Goal: Task Accomplishment & Management: Use online tool/utility

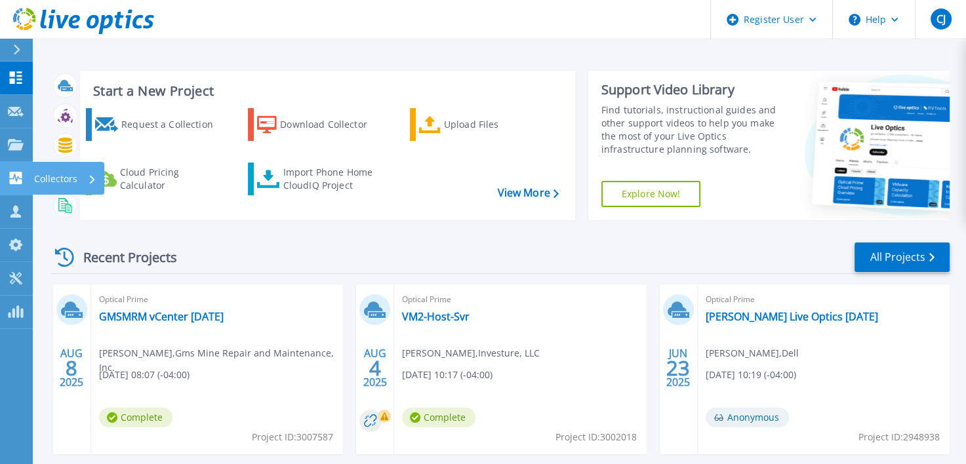
click at [10, 177] on icon at bounding box center [16, 178] width 12 height 12
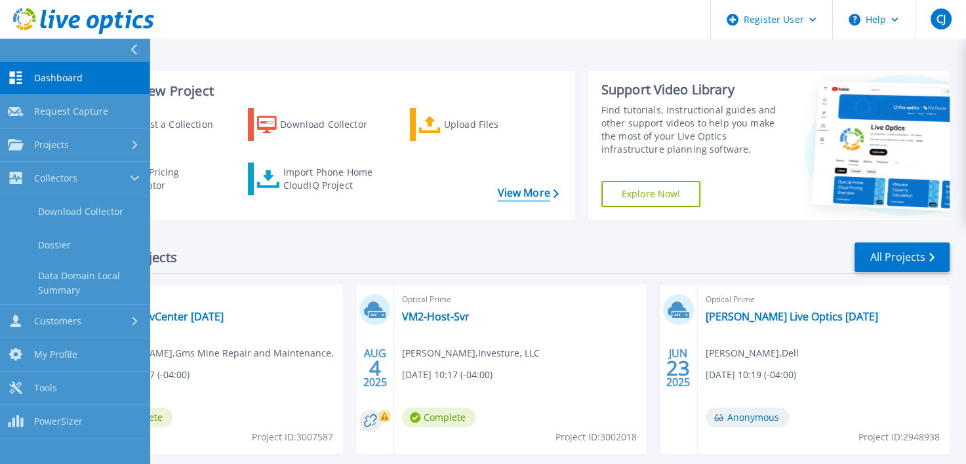
click at [541, 192] on link "View More" at bounding box center [527, 193] width 61 height 12
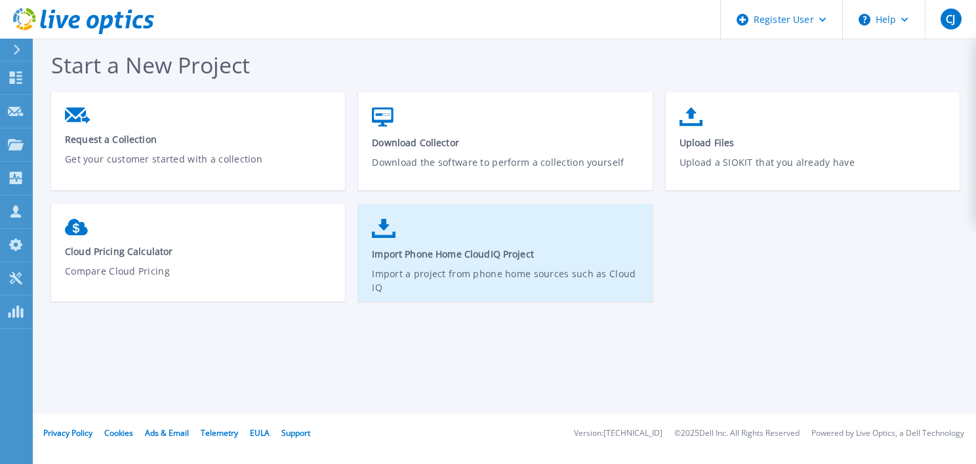
click at [485, 276] on p "Import a project from phone home sources such as Cloud IQ" at bounding box center [505, 282] width 267 height 30
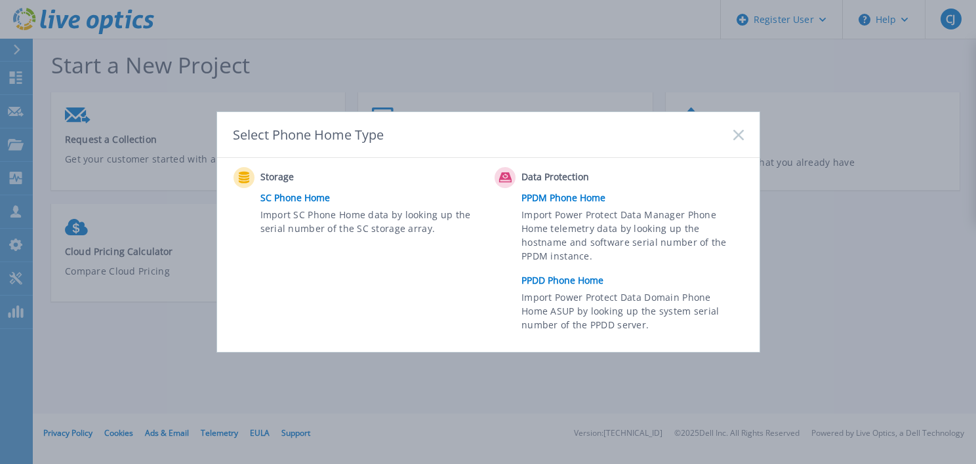
click at [551, 281] on link "PPDD Phone Home" at bounding box center [636, 281] width 228 height 20
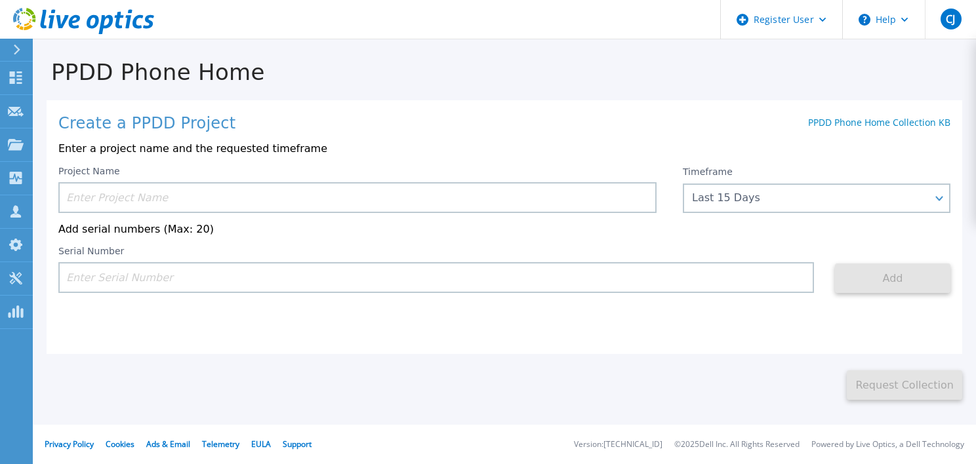
click at [176, 203] on input at bounding box center [357, 197] width 598 height 31
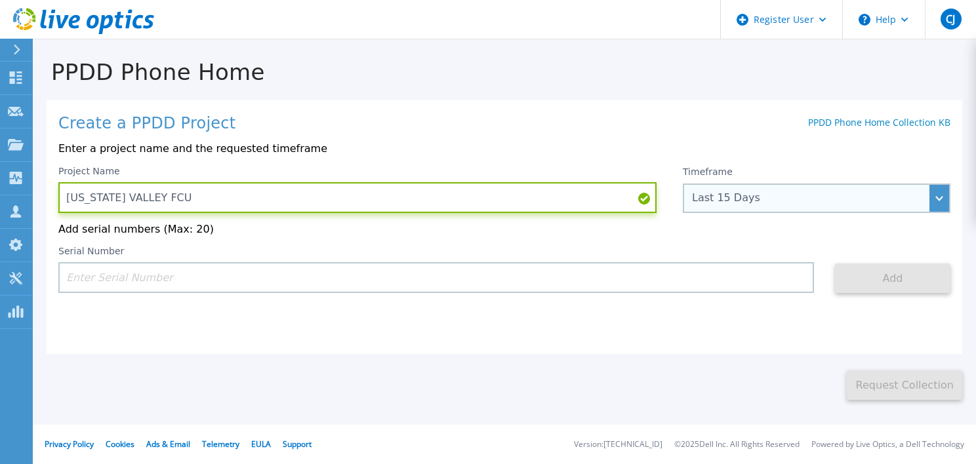
type input "TENNESSEE VALLEY FCU"
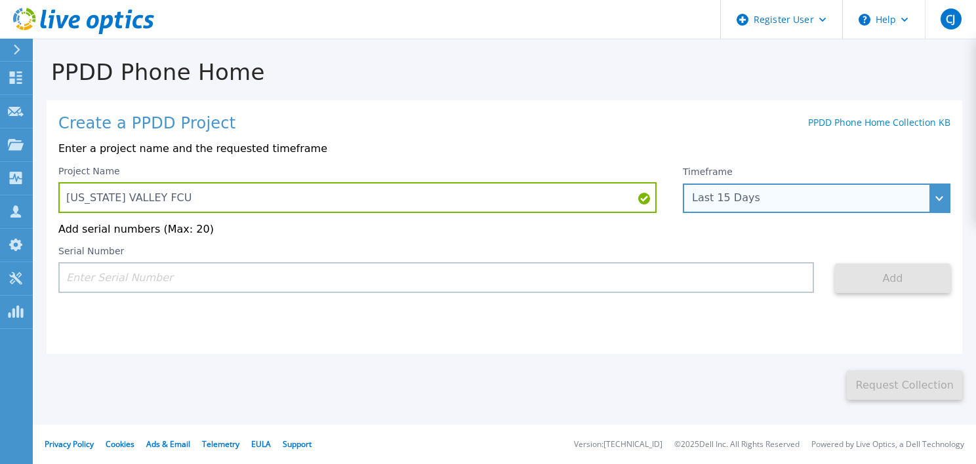
click at [842, 201] on div "Last 15 Days" at bounding box center [809, 198] width 235 height 12
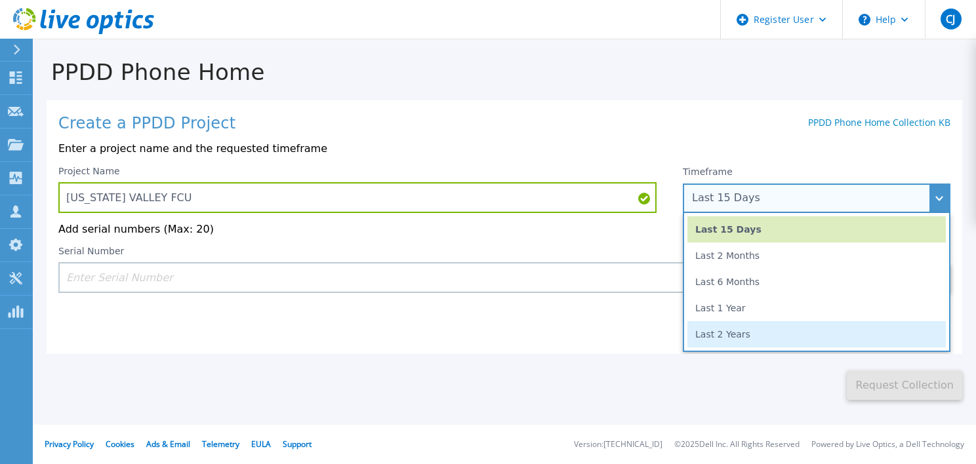
click at [801, 335] on li "Last 2 Years" at bounding box center [817, 334] width 258 height 26
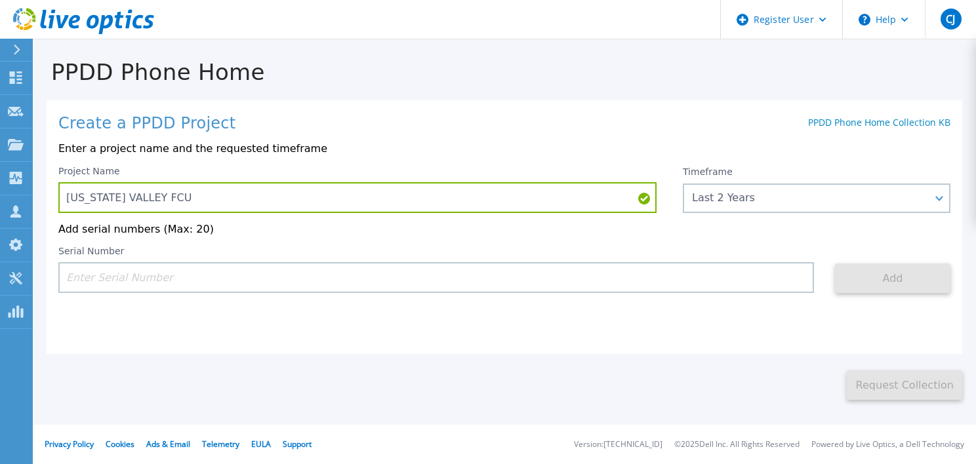
click at [202, 278] on input at bounding box center [436, 277] width 756 height 31
paste input "APM00190805769"
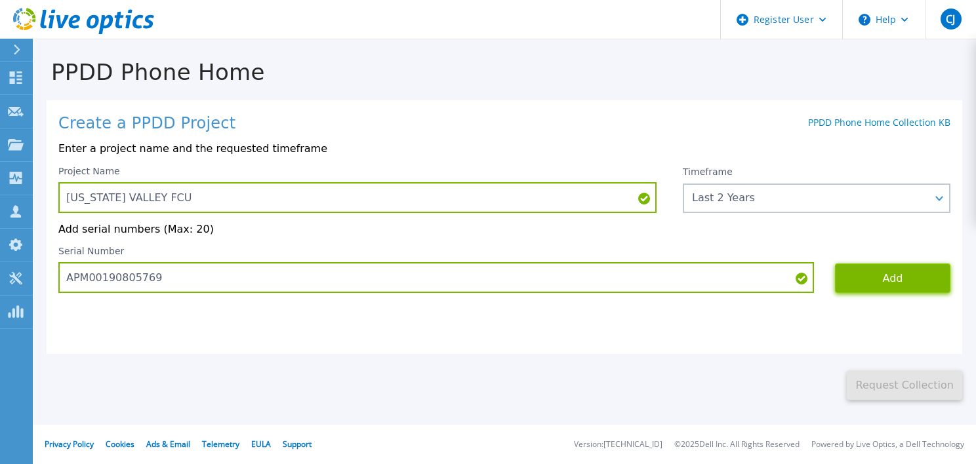
click at [882, 268] on button "Add" at bounding box center [892, 279] width 115 height 30
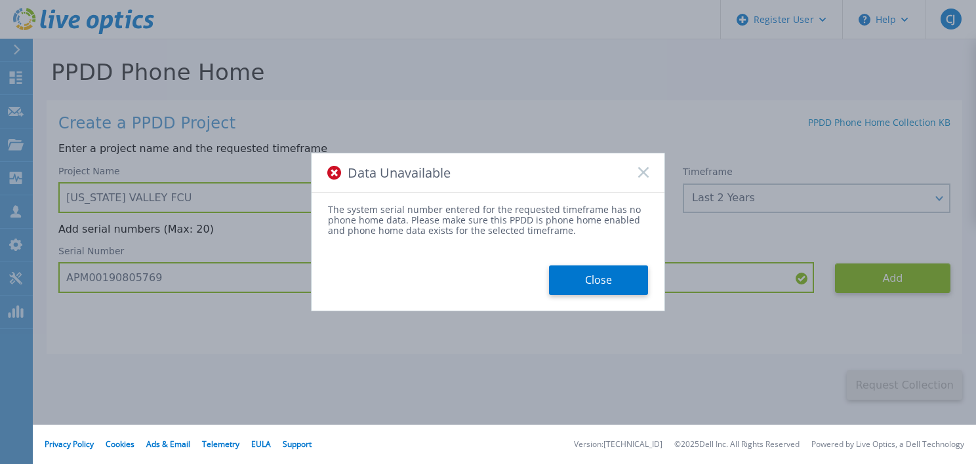
click at [651, 178] on div "Data Unavailable" at bounding box center [488, 173] width 353 height 39
click at [644, 165] on div "Data Unavailable" at bounding box center [488, 173] width 353 height 39
click at [638, 173] on icon at bounding box center [643, 172] width 10 height 10
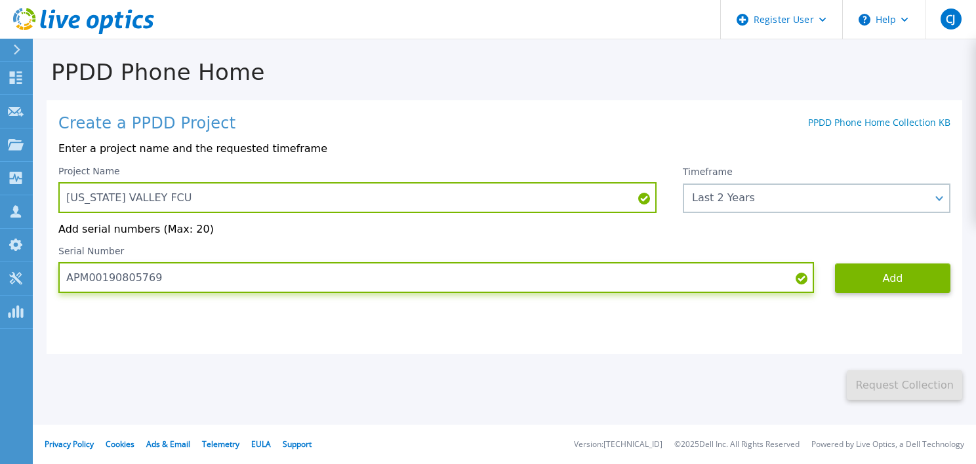
click at [201, 274] on input "APM00190805769" at bounding box center [436, 277] width 756 height 31
click at [186, 281] on input "APM00190805769" at bounding box center [436, 277] width 756 height 31
paste input "70"
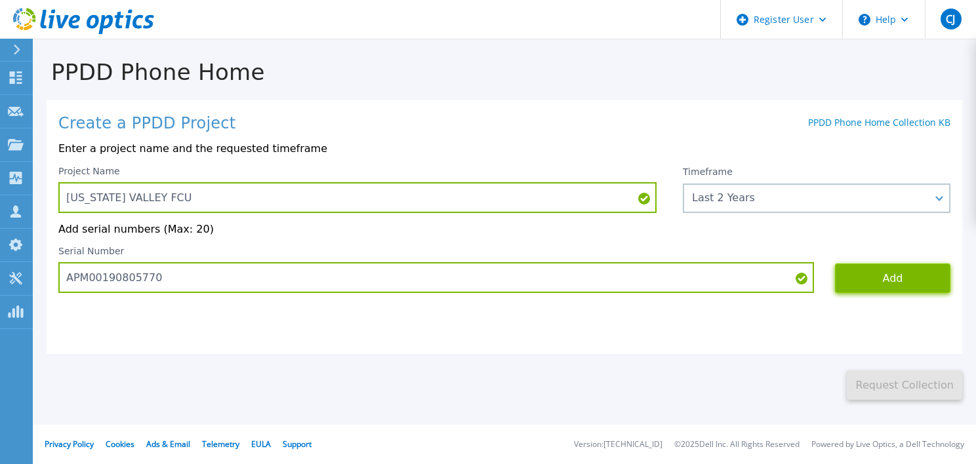
click at [896, 291] on button "Add" at bounding box center [892, 279] width 115 height 30
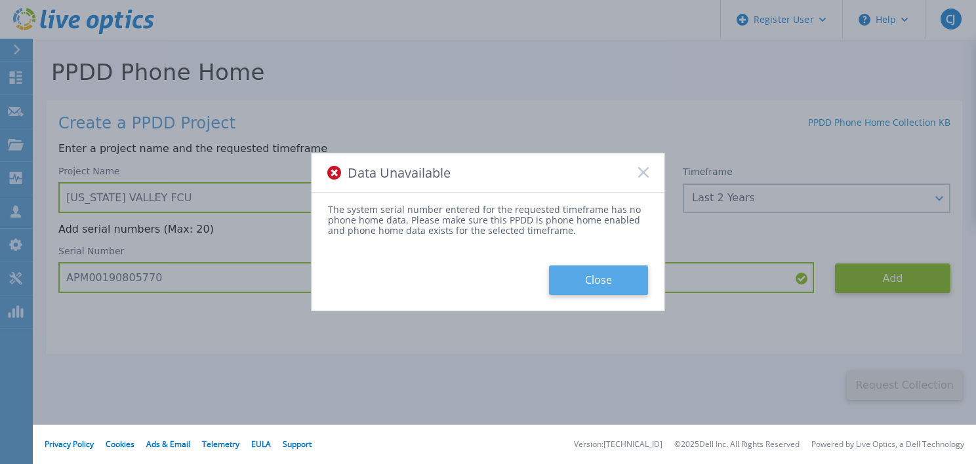
click at [570, 275] on button "Close" at bounding box center [598, 281] width 99 height 30
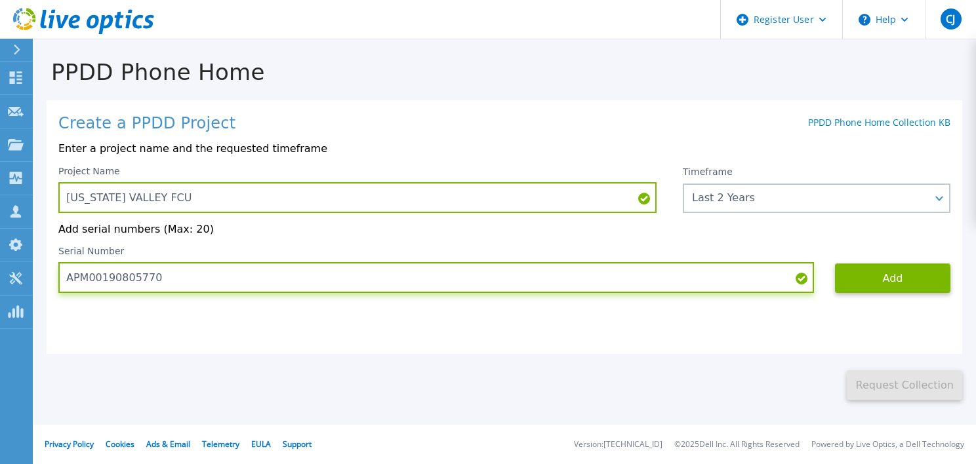
click at [184, 276] on input "APM00190805770" at bounding box center [436, 277] width 756 height 31
click at [183, 274] on input "APM00190805770" at bounding box center [436, 277] width 756 height 31
paste input "69"
type input "APM00190805769"
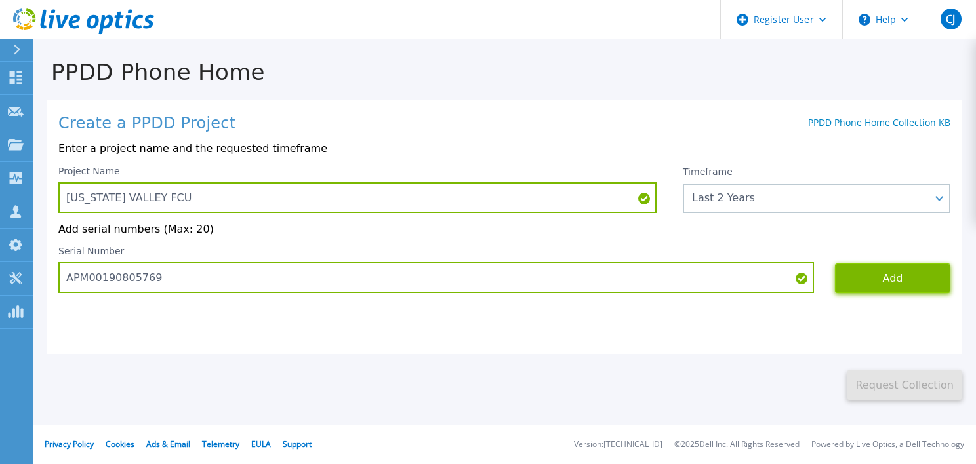
click at [893, 278] on button "Add" at bounding box center [892, 279] width 115 height 30
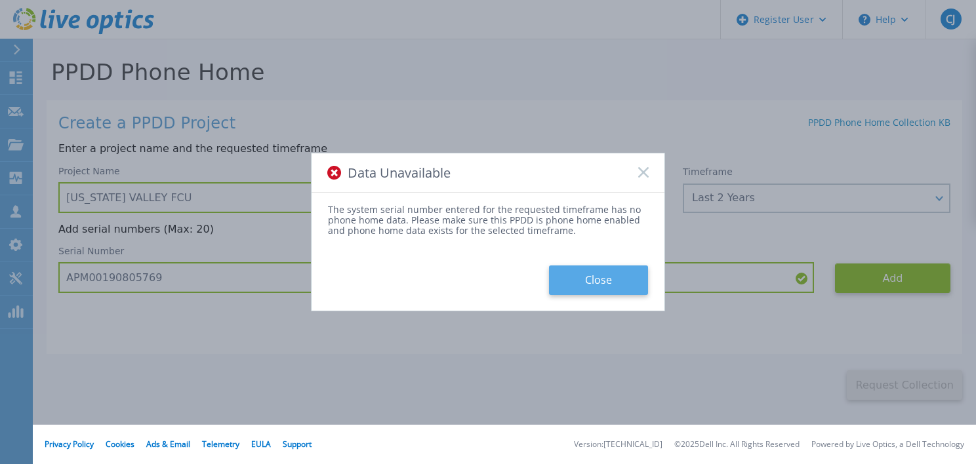
drag, startPoint x: 594, startPoint y: 272, endPoint x: 591, endPoint y: 285, distance: 14.0
click at [594, 272] on button "Close" at bounding box center [598, 281] width 99 height 30
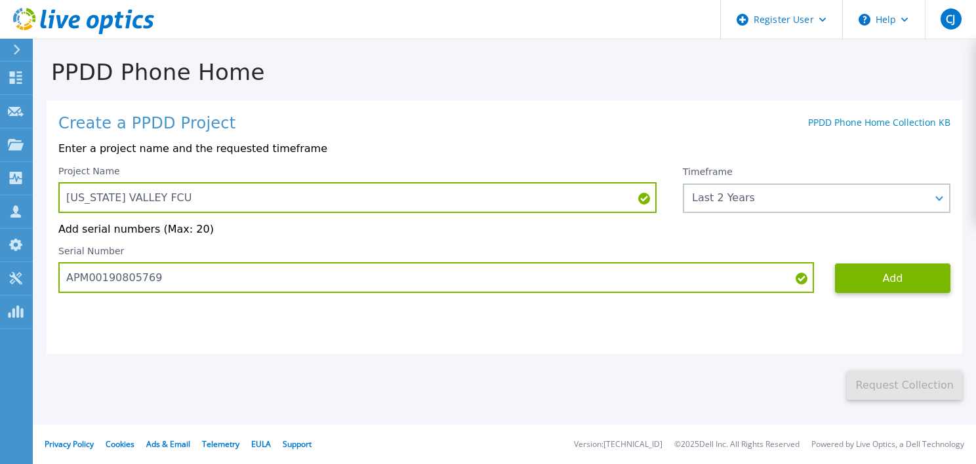
click at [881, 257] on div "Serial Number APM00190805769 Add" at bounding box center [504, 269] width 892 height 47
click at [874, 285] on button "Add" at bounding box center [892, 279] width 115 height 30
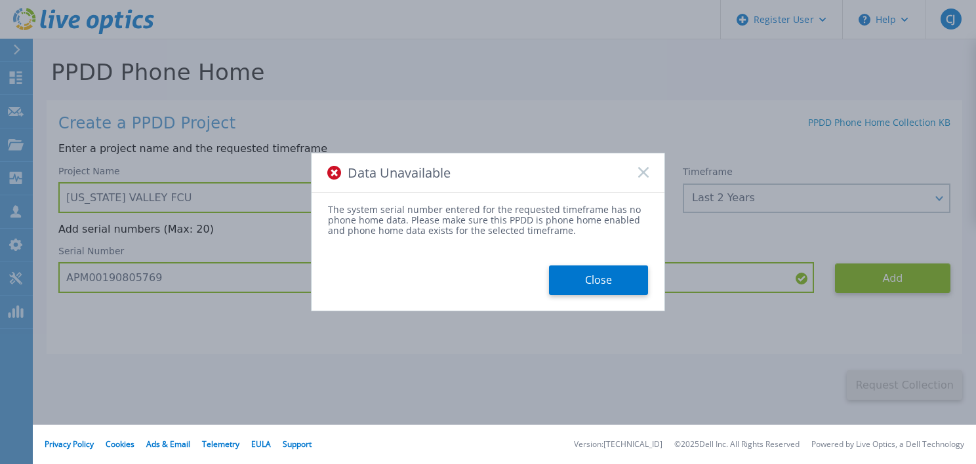
click at [648, 167] on icon at bounding box center [643, 172] width 10 height 10
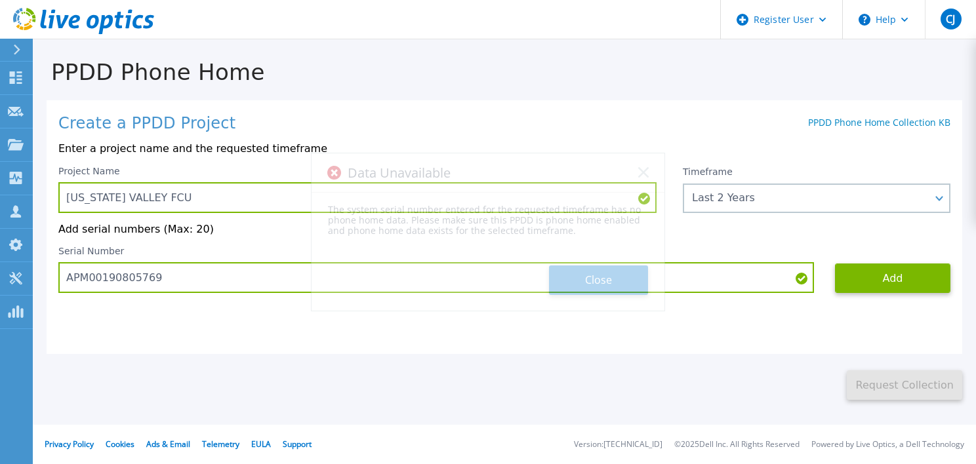
click at [640, 175] on icon at bounding box center [643, 172] width 10 height 10
